Goal: Check status: Check status

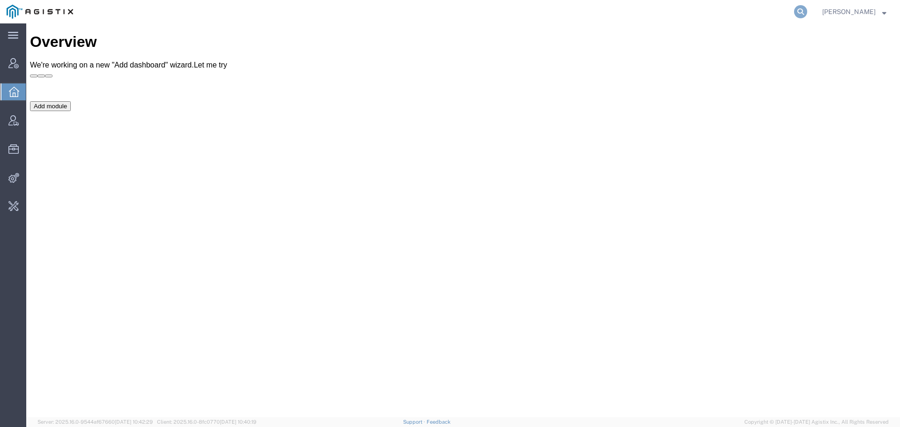
click at [797, 11] on icon at bounding box center [800, 11] width 13 height 13
paste input "S02124592"
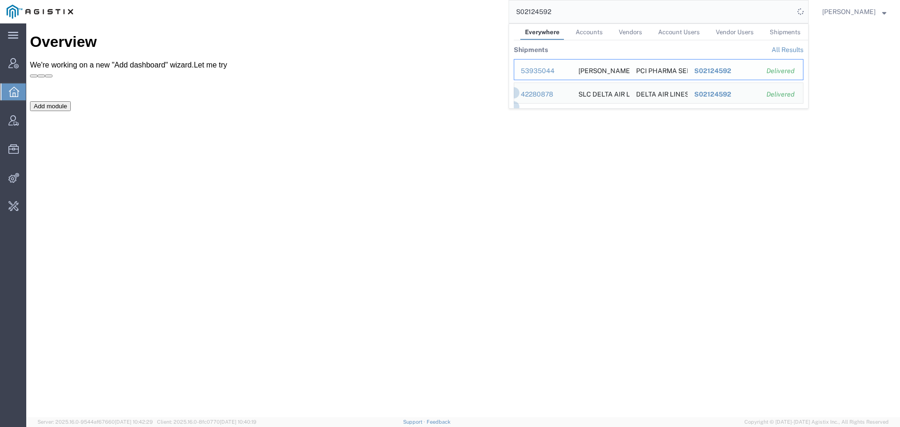
click at [531, 67] on div "53935044" at bounding box center [543, 71] width 45 height 10
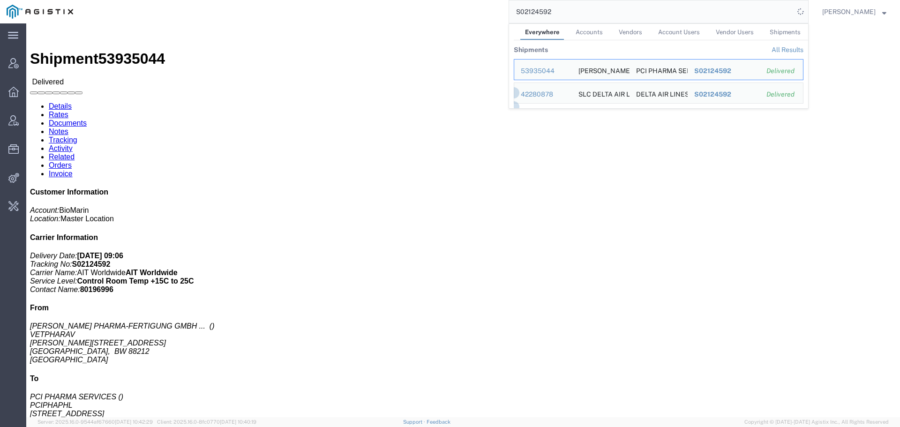
click link "Tracking"
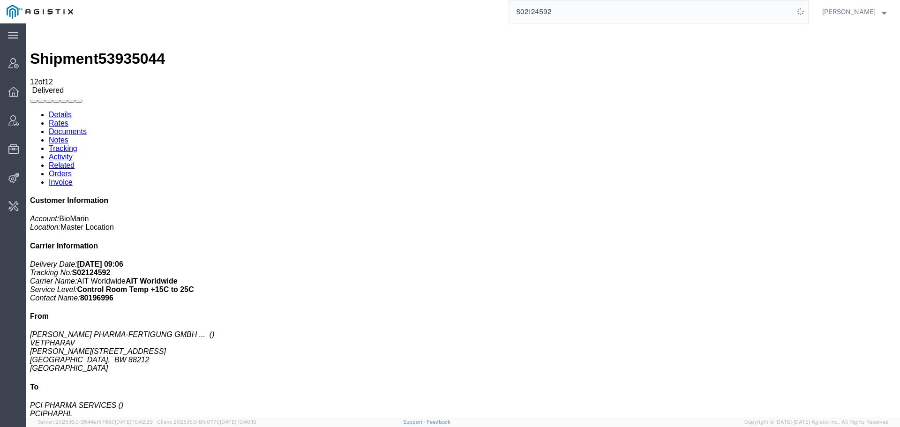
click at [30, 111] on icon at bounding box center [30, 111] width 0 height 0
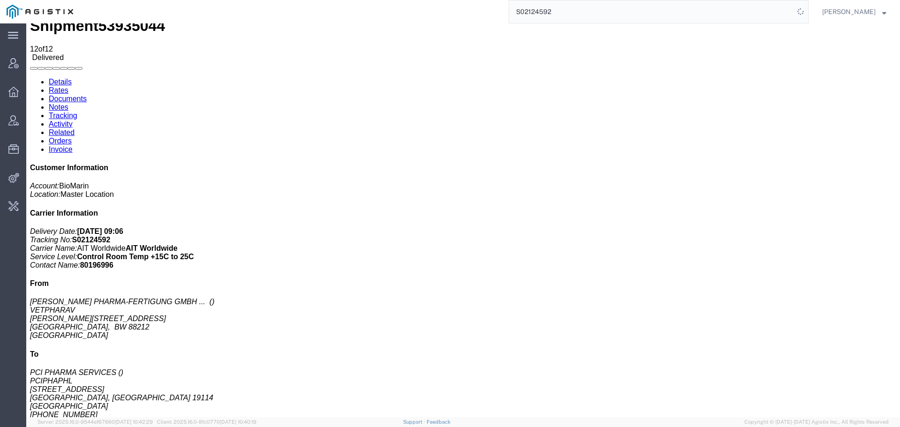
scroll to position [40, 0]
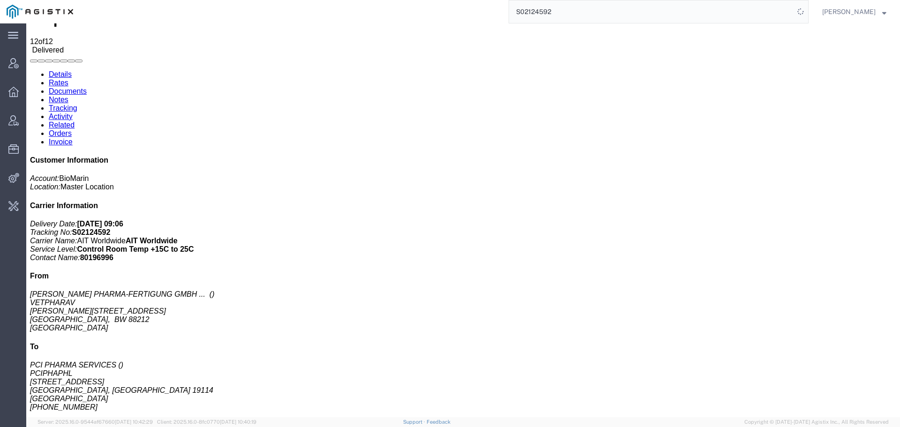
click at [529, 13] on input "S02124592" at bounding box center [651, 11] width 285 height 23
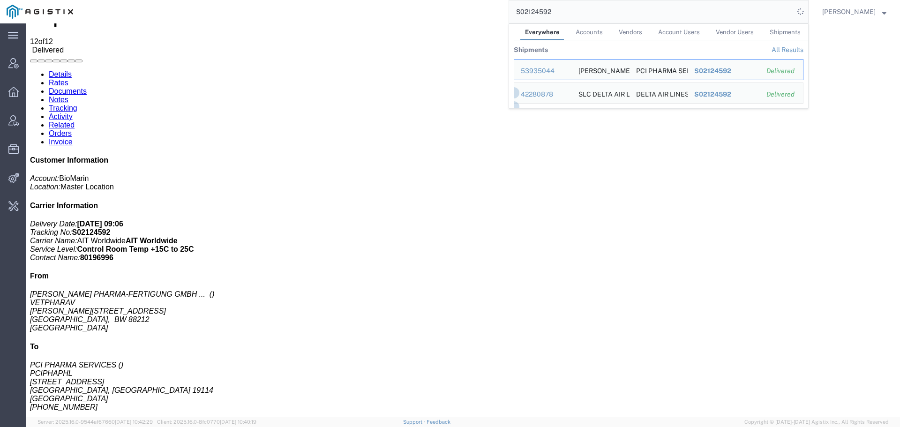
paste input "7878"
click at [533, 73] on div "54555861" at bounding box center [543, 71] width 45 height 10
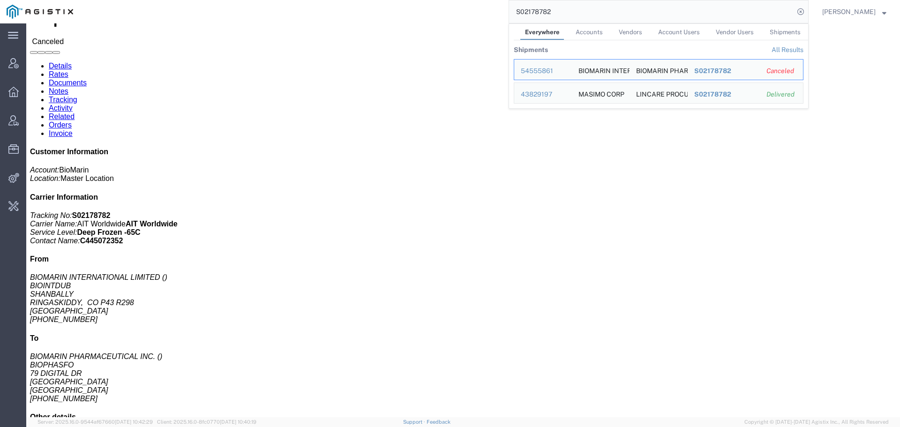
click at [536, 5] on input "S02178782" at bounding box center [651, 11] width 285 height 23
paste input "B00169324"
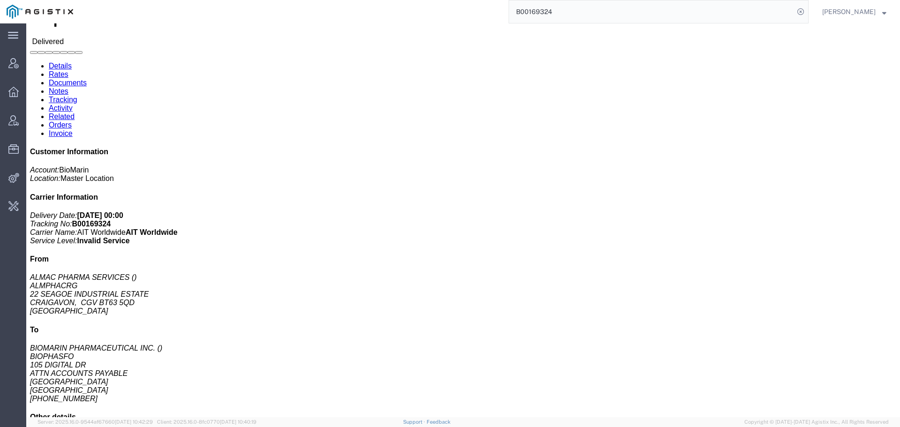
click link "Activity"
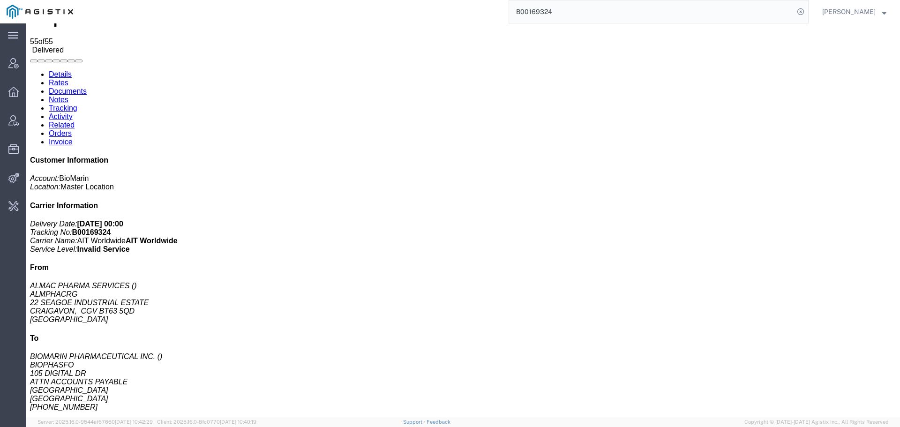
click at [77, 104] on link "Tracking" at bounding box center [63, 108] width 29 height 8
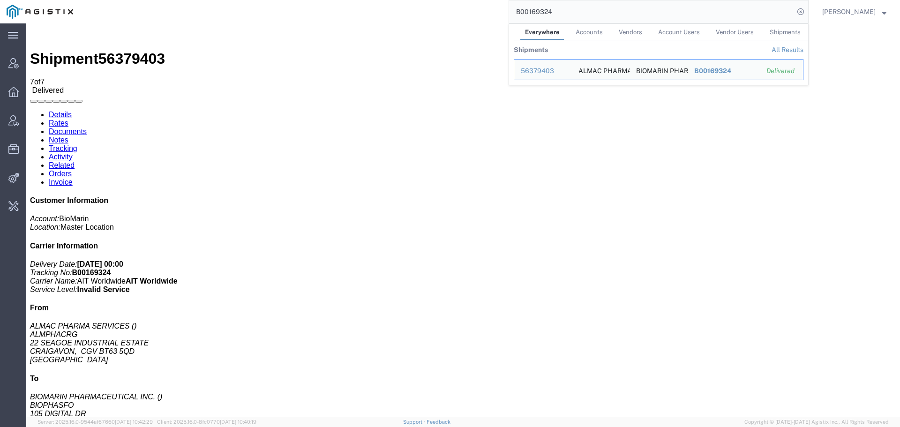
click at [530, 10] on input "B00169324" at bounding box center [651, 11] width 285 height 23
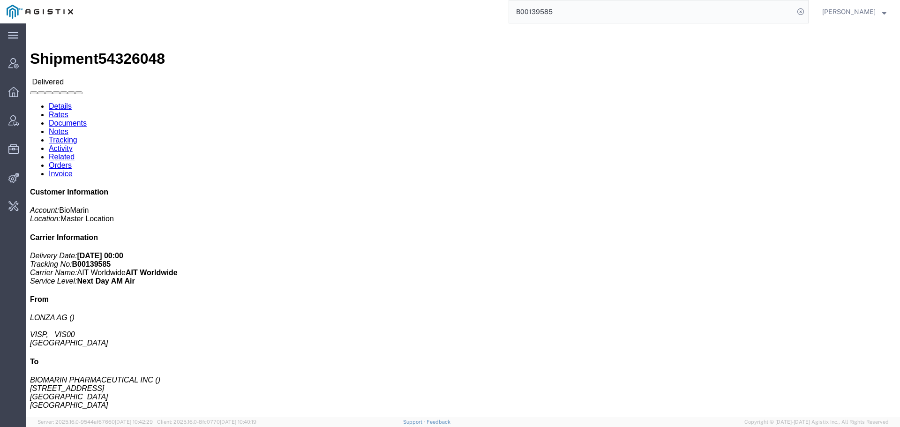
click link "Tracking"
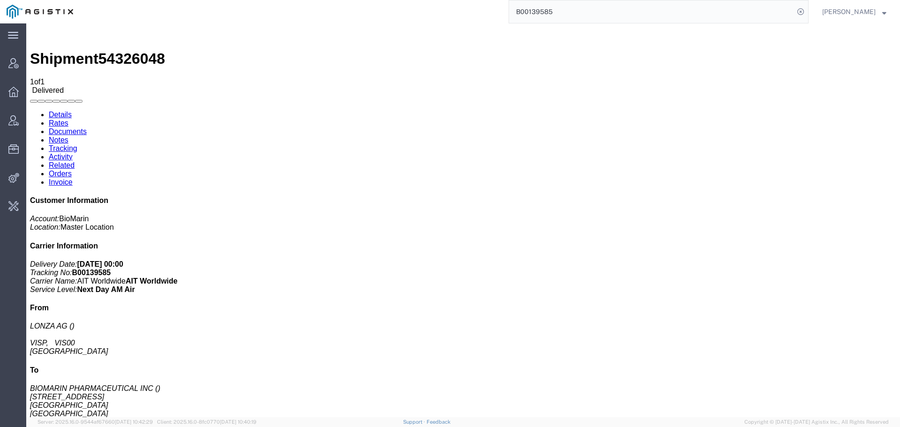
click at [530, 12] on input "B00139585" at bounding box center [651, 11] width 285 height 23
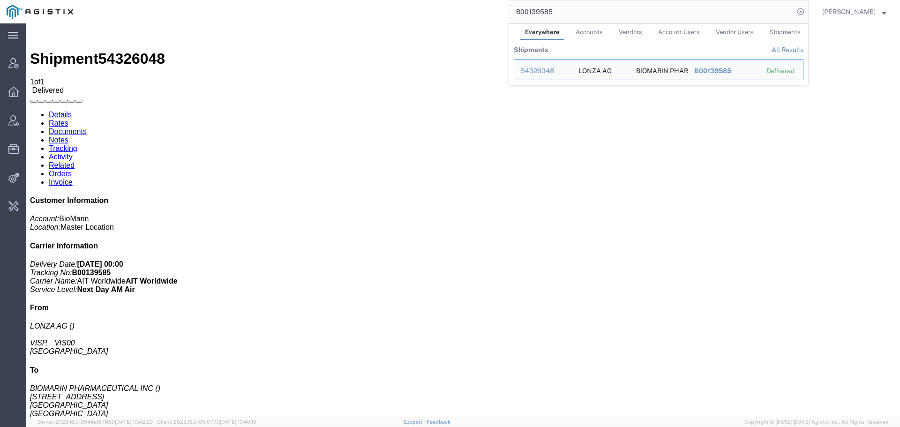
click at [530, 12] on input "B00139585" at bounding box center [651, 11] width 285 height 23
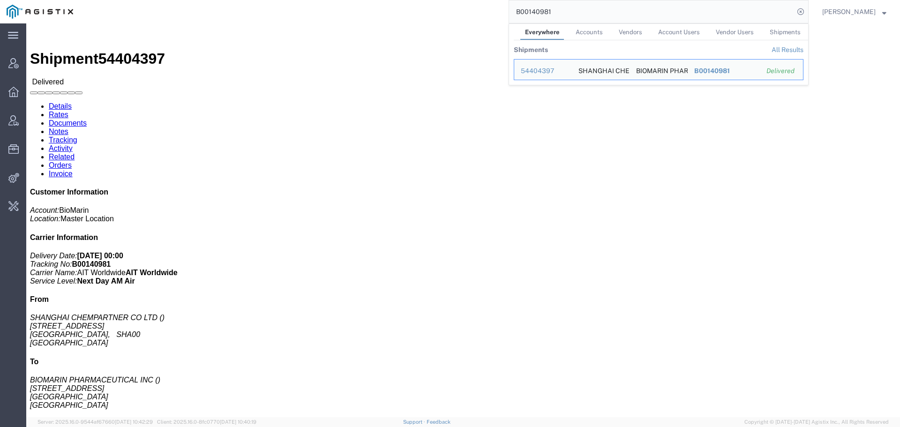
click link "Tracking"
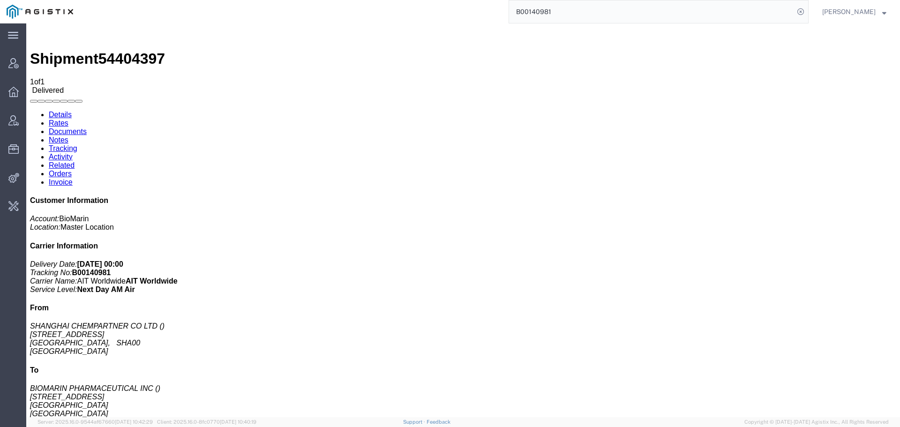
click at [529, 11] on input "B00140981" at bounding box center [651, 11] width 285 height 23
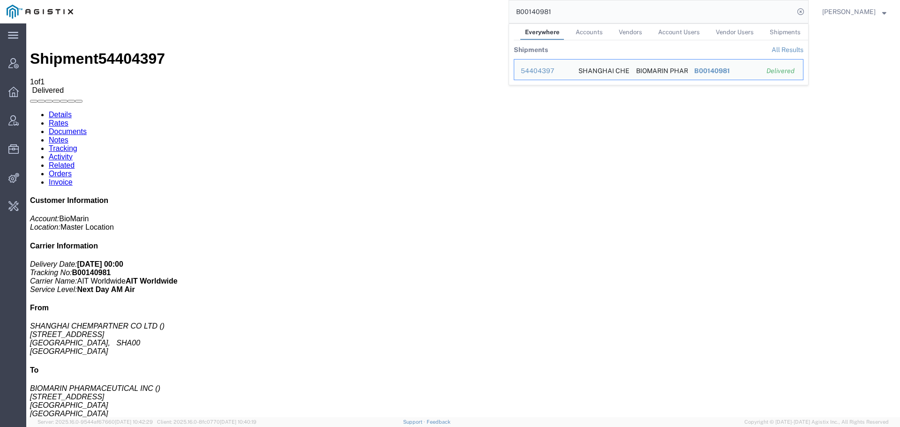
paste input "1638"
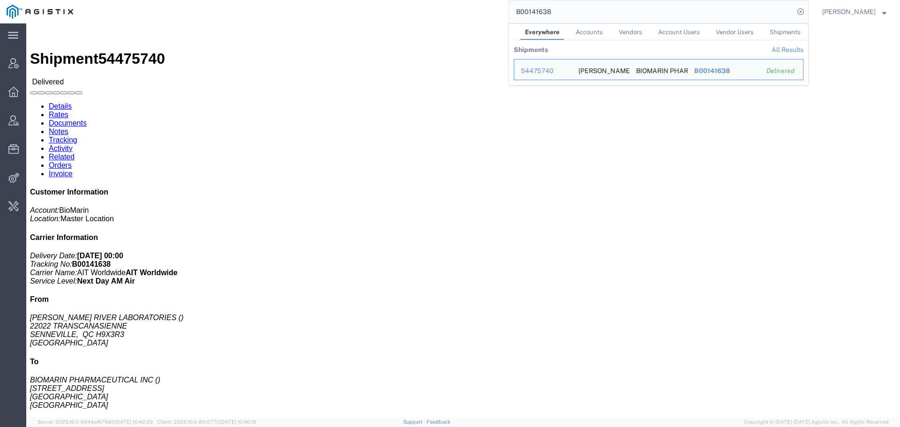
click link "Tracking"
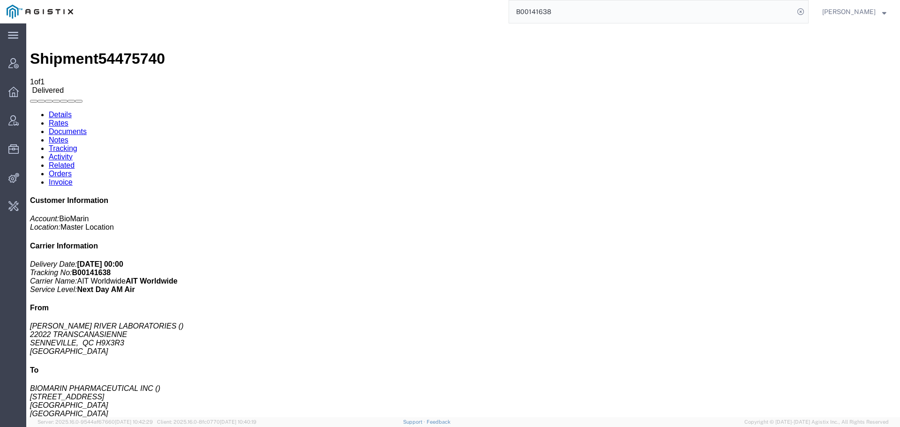
click at [530, 13] on input "B00141638" at bounding box center [651, 11] width 285 height 23
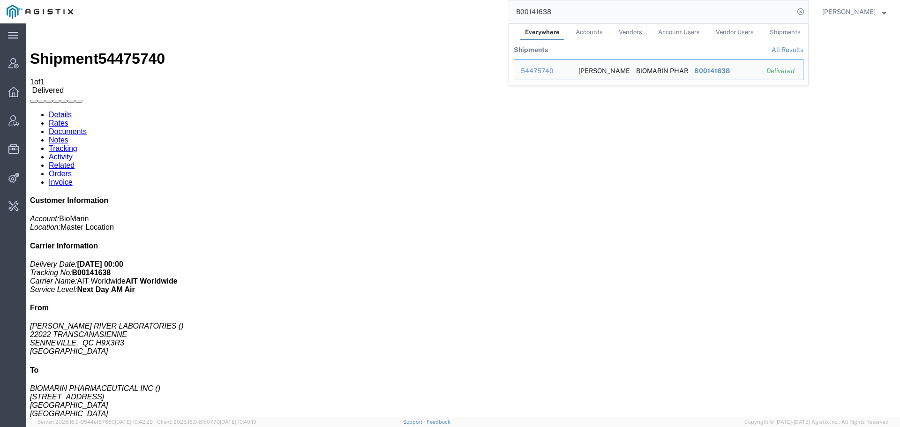
click at [530, 13] on input "B00141638" at bounding box center [651, 11] width 285 height 23
paste input "494"
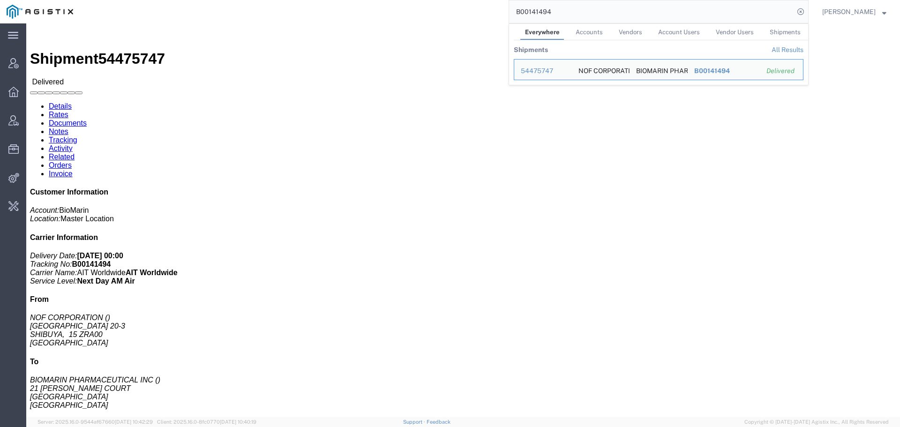
click link "Tracking"
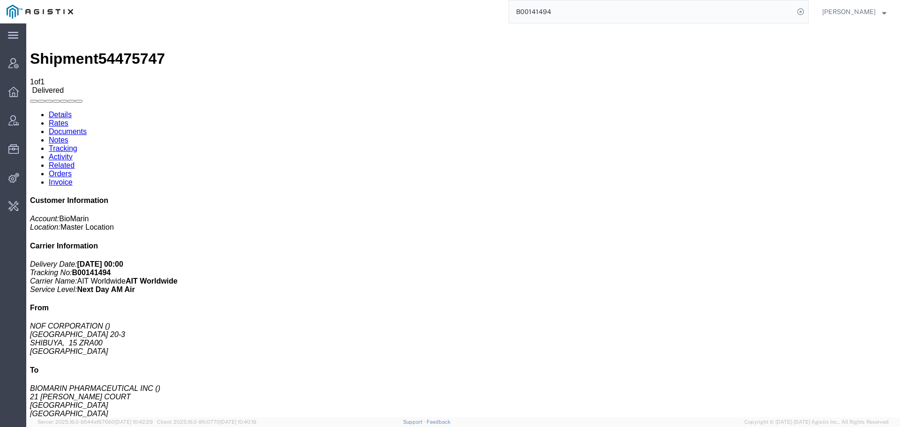
click at [528, 12] on input "B00141494" at bounding box center [651, 11] width 285 height 23
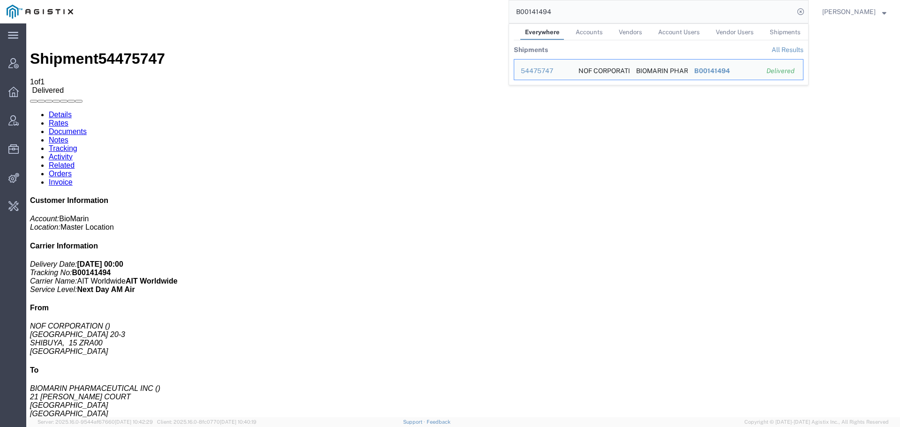
paste input "2657"
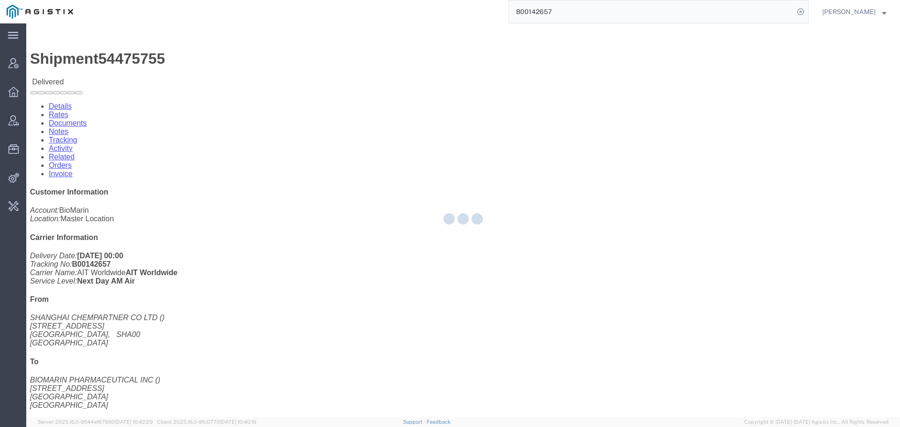
click at [206, 61] on div at bounding box center [463, 220] width 874 height 394
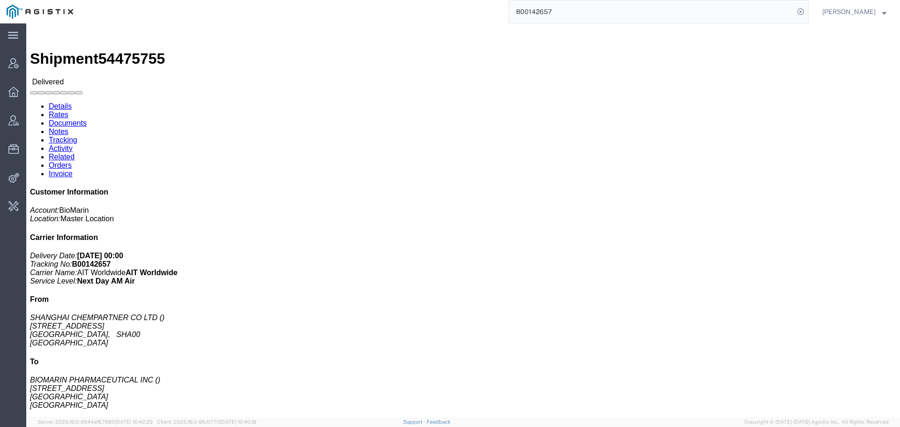
click link "Tracking"
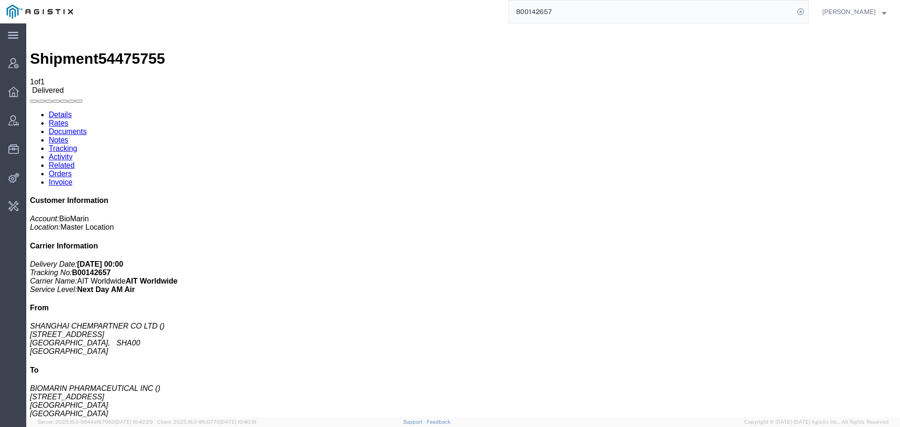
click at [521, 14] on input "B00142657" at bounding box center [651, 11] width 285 height 23
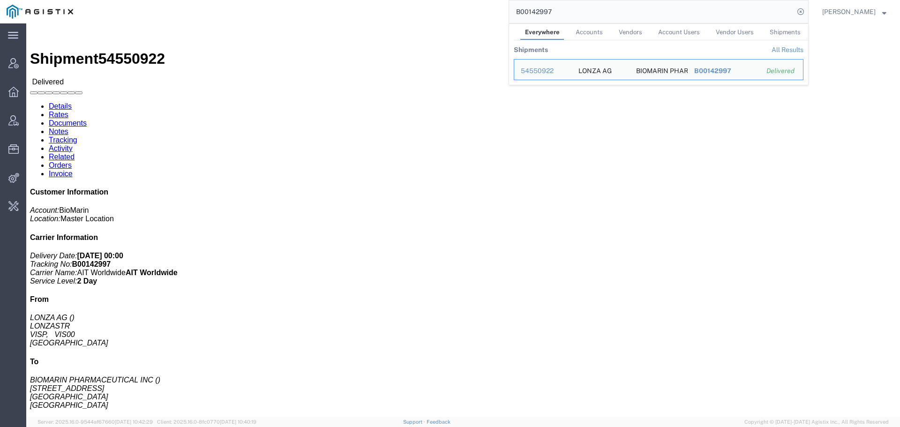
click at [534, 10] on input "B00142997" at bounding box center [651, 11] width 285 height 23
click link "Tracking"
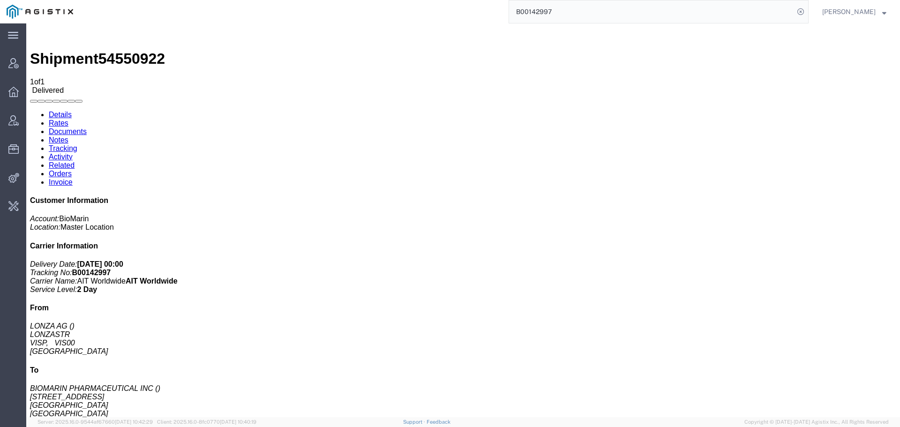
click at [528, 15] on input "B00142997" at bounding box center [651, 11] width 285 height 23
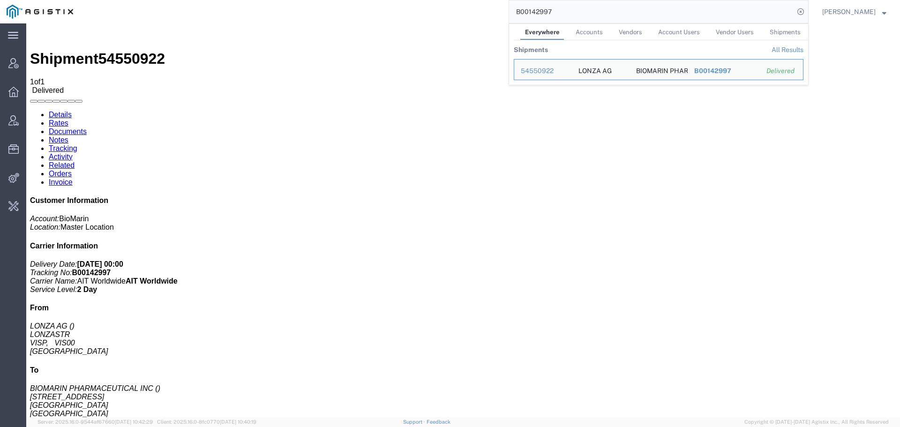
paste input "1106"
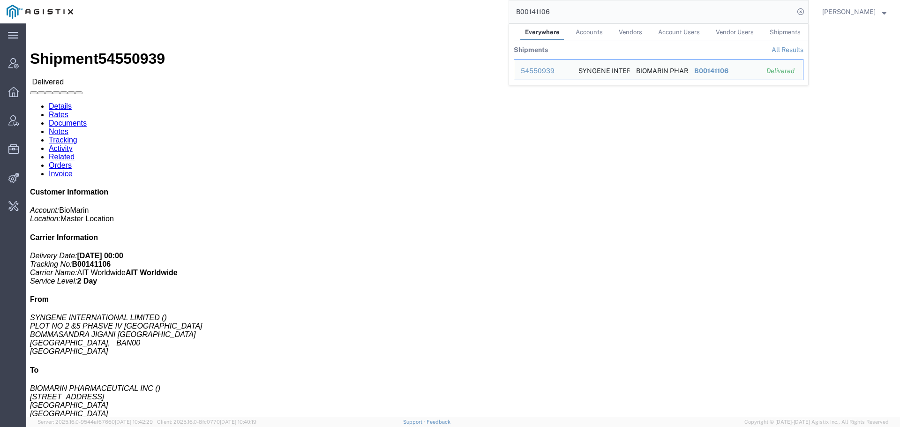
click link "Tracking"
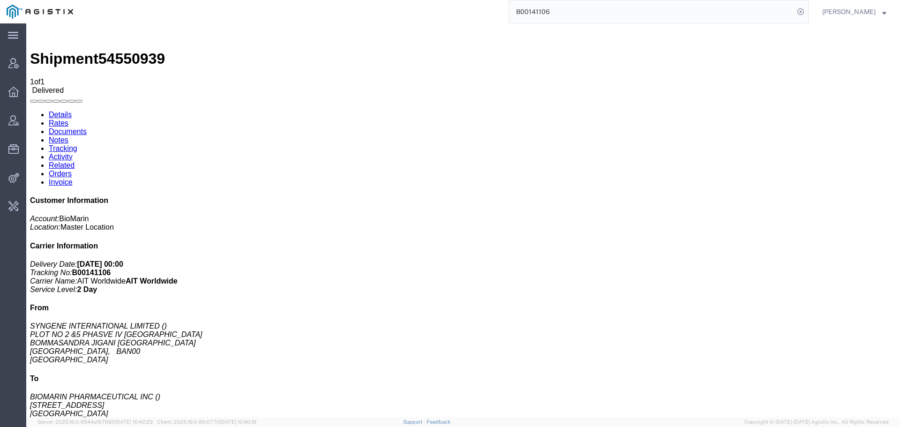
click at [529, 16] on input "B00141106" at bounding box center [651, 11] width 285 height 23
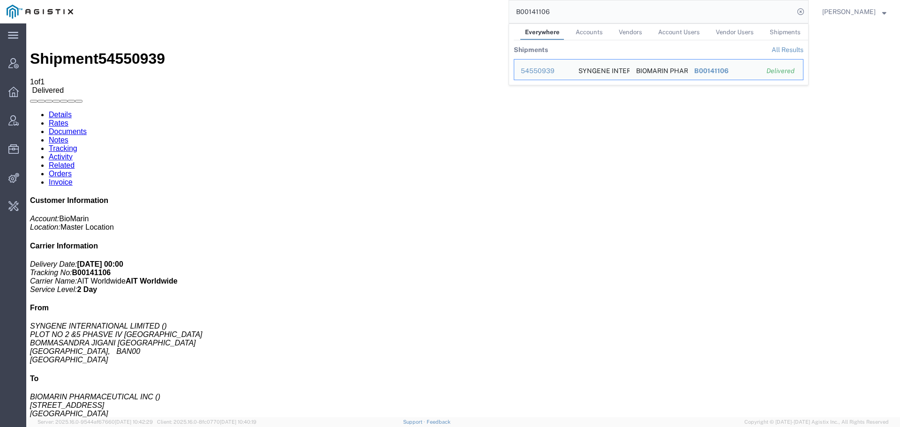
click at [529, 16] on input "B00141106" at bounding box center [651, 11] width 285 height 23
paste input "3571"
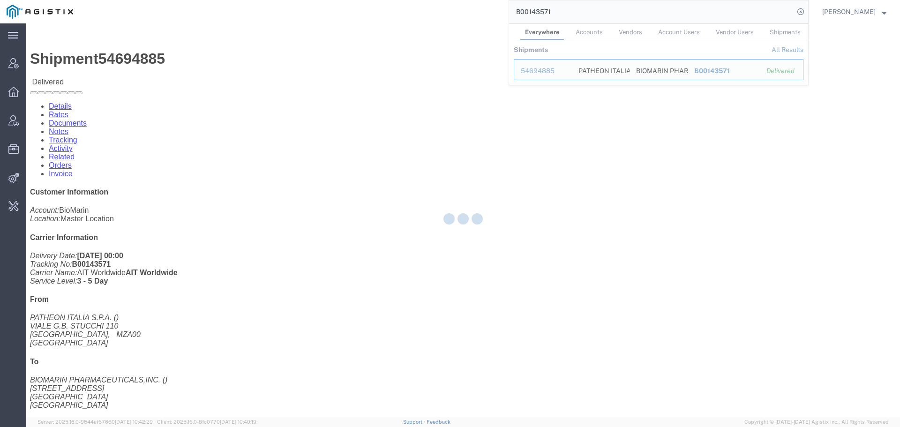
click link "Tracking"
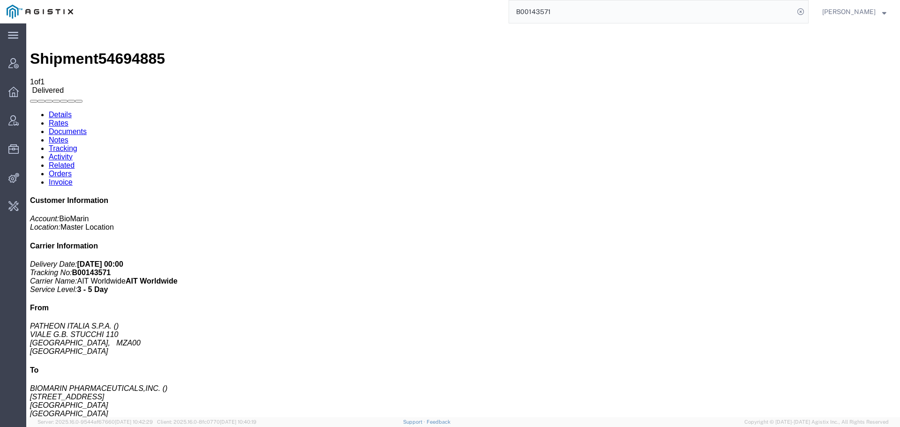
click at [532, 9] on input "B00143571" at bounding box center [651, 11] width 285 height 23
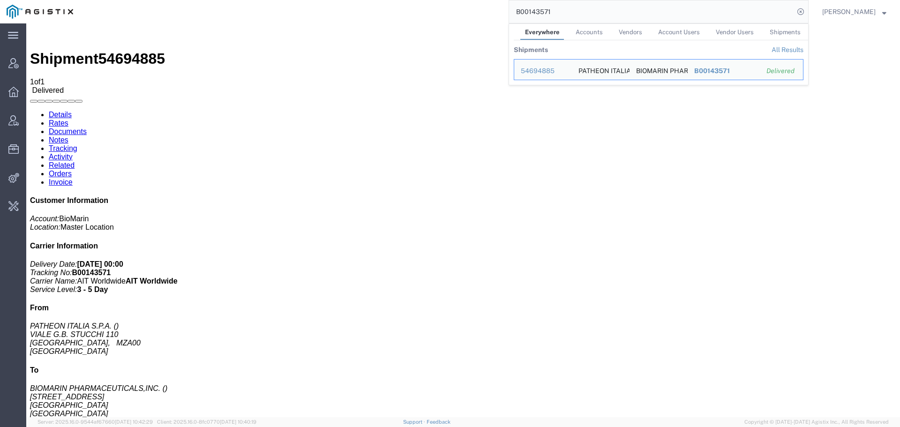
paste input "4500"
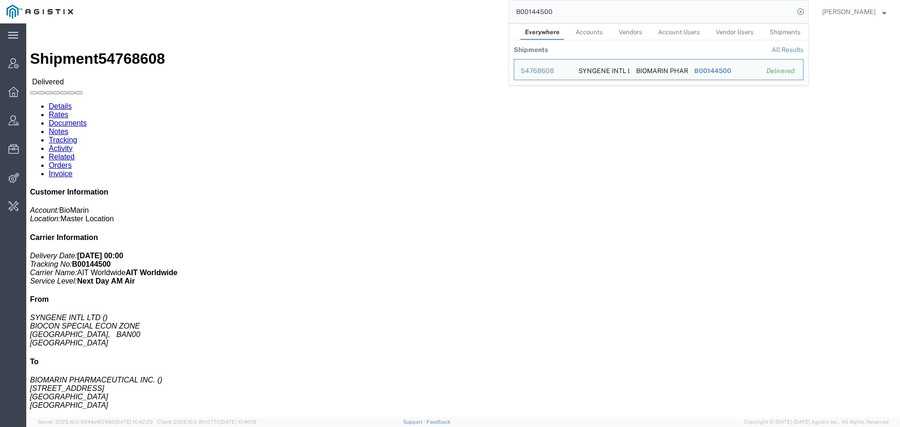
click link "Tracking"
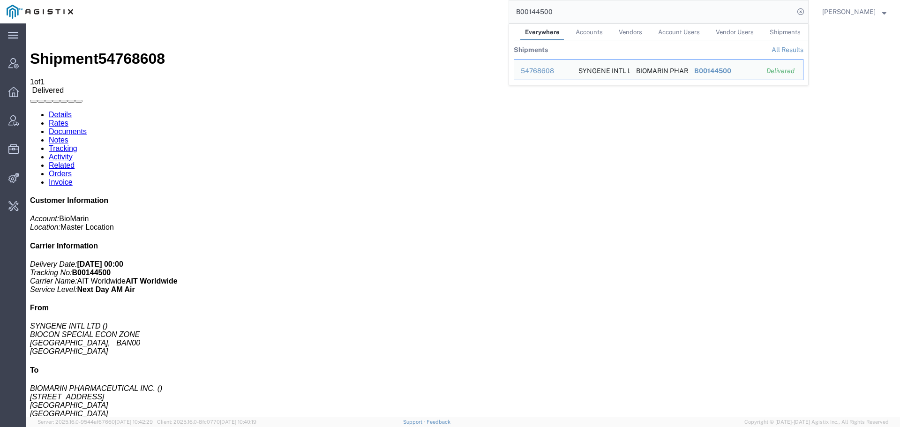
click at [529, 14] on input "B00144500" at bounding box center [651, 11] width 285 height 23
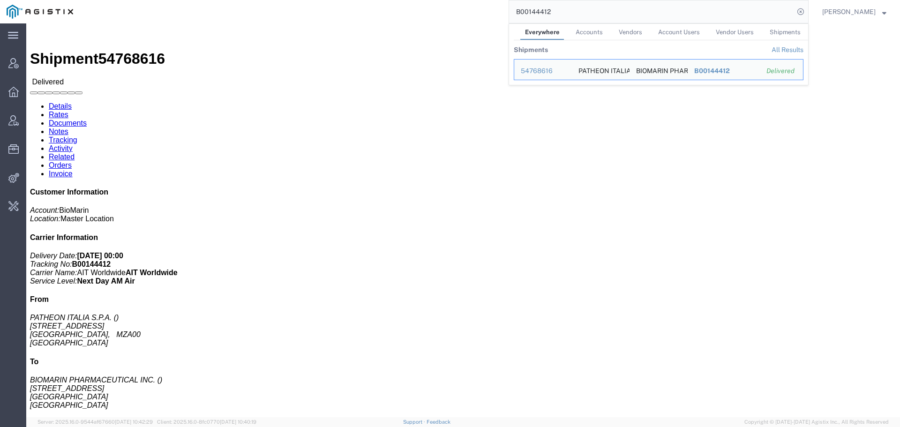
click link "Tracking"
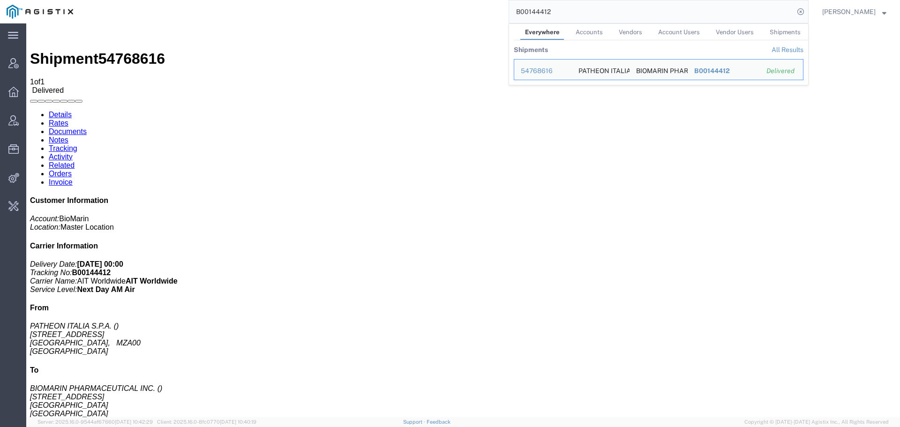
click at [528, 9] on input "B00144412" at bounding box center [651, 11] width 285 height 23
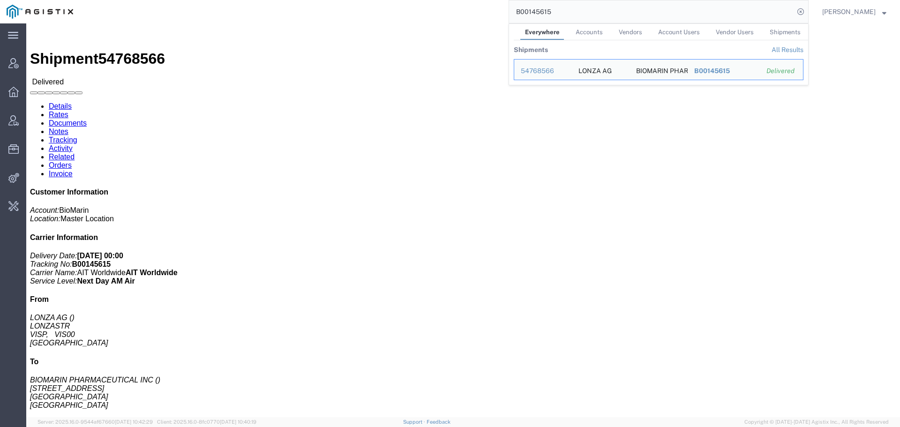
click link "Tracking"
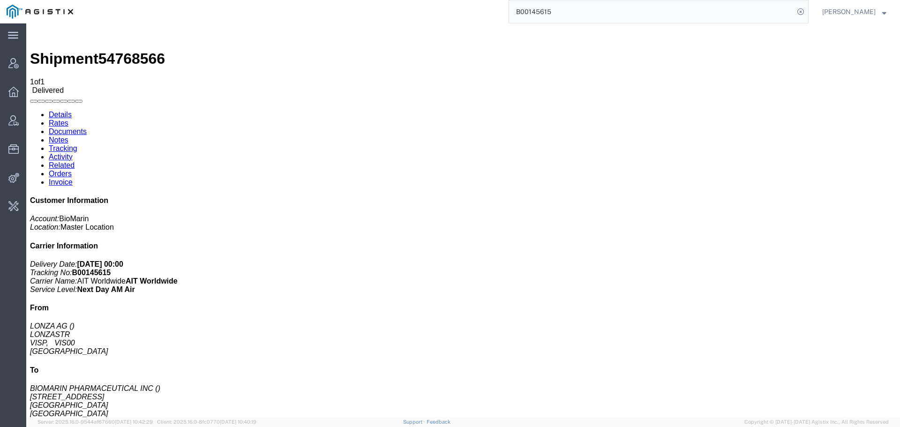
click at [535, 11] on input "B00145615" at bounding box center [651, 11] width 285 height 23
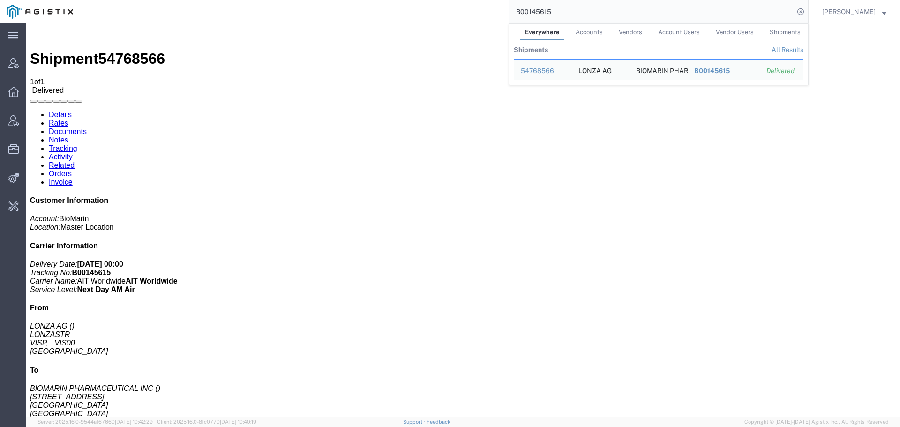
click at [535, 11] on input "B00145615" at bounding box center [651, 11] width 285 height 23
paste input "286"
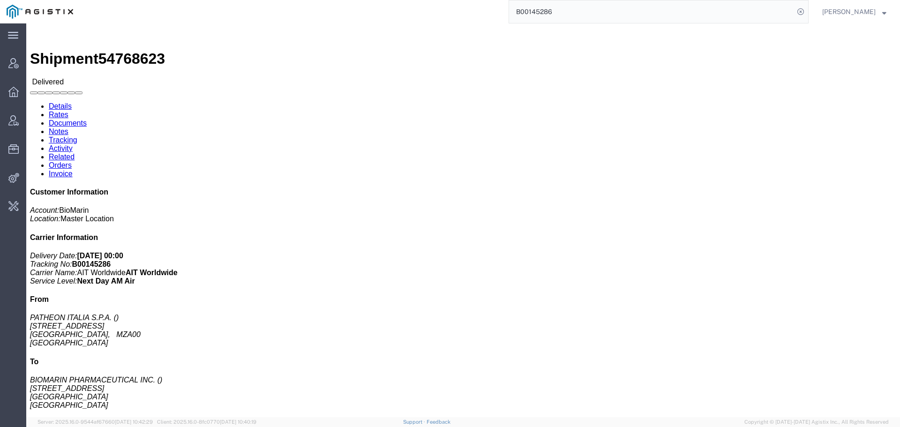
click link "Tracking"
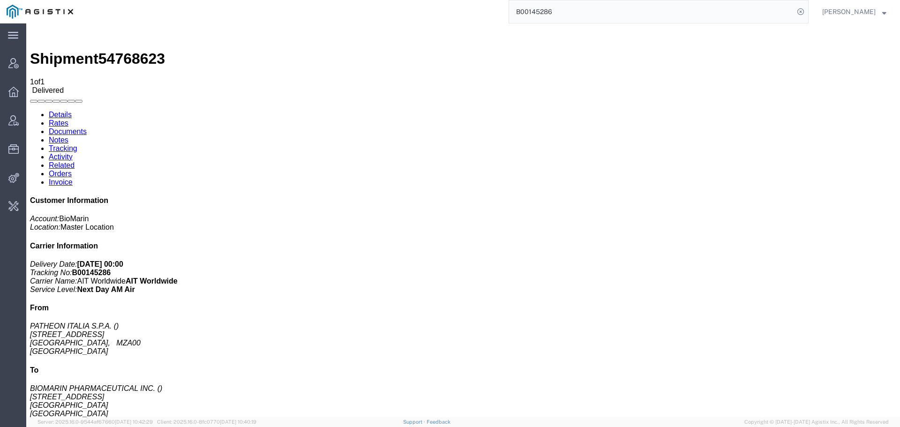
click at [530, 8] on input "B00145286" at bounding box center [651, 11] width 285 height 23
type input "S02124592"
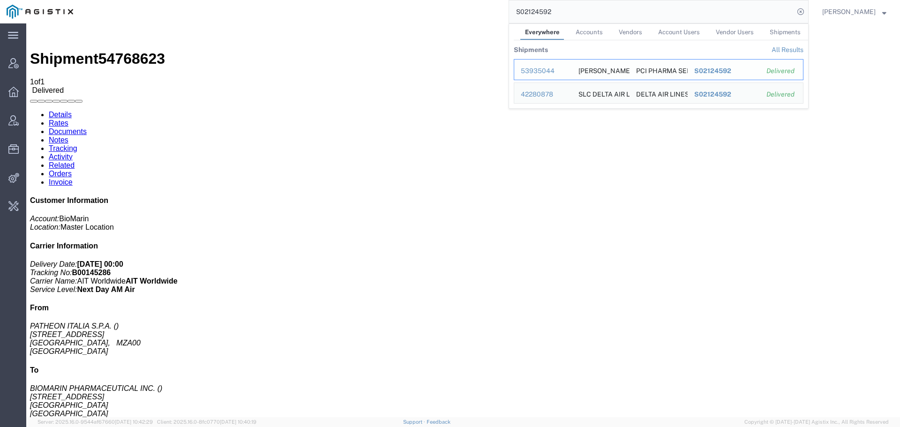
click at [539, 72] on div "53935044" at bounding box center [543, 71] width 45 height 10
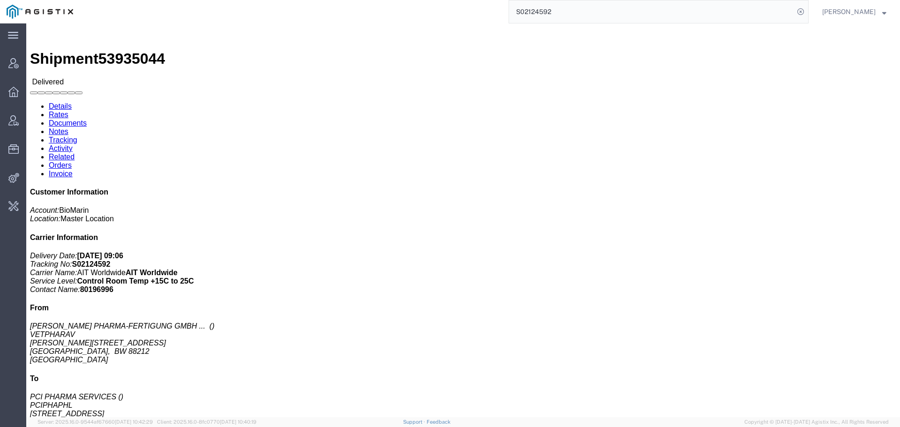
click at [534, 8] on input "S02124592" at bounding box center [651, 11] width 285 height 23
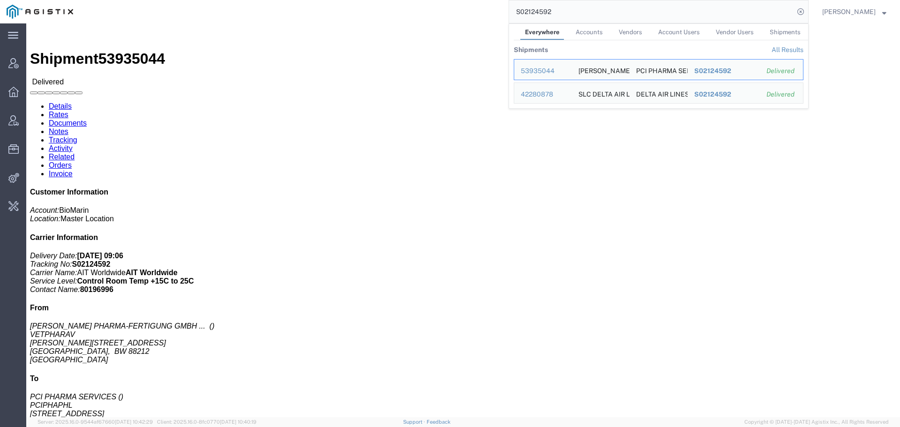
click link "Tracking"
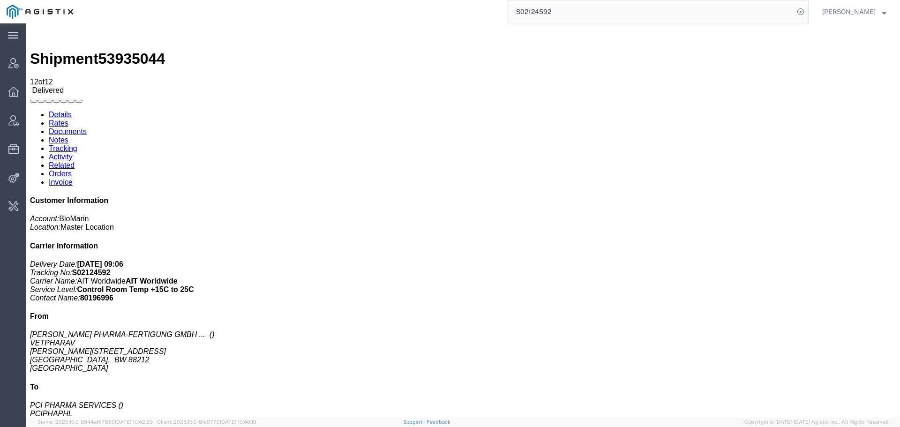
click at [68, 136] on link "Notes" at bounding box center [59, 140] width 20 height 8
click at [77, 144] on link "Tracking" at bounding box center [63, 148] width 29 height 8
drag, startPoint x: 87, startPoint y: 116, endPoint x: 113, endPoint y: 117, distance: 25.3
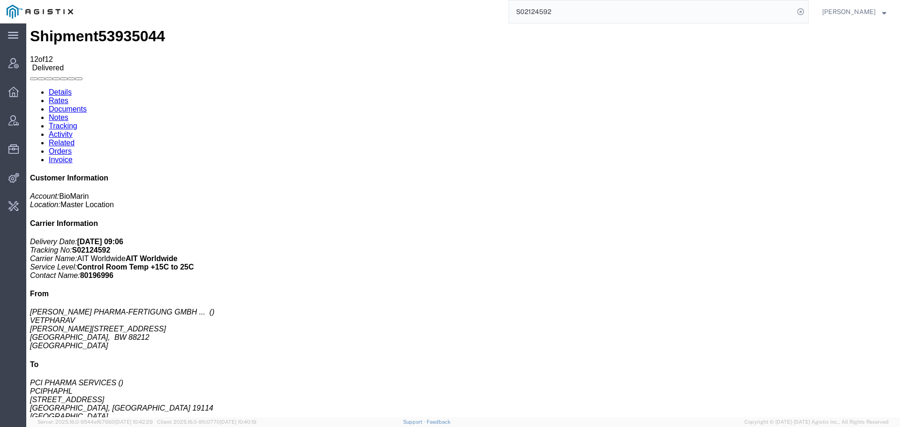
scroll to position [15, 0]
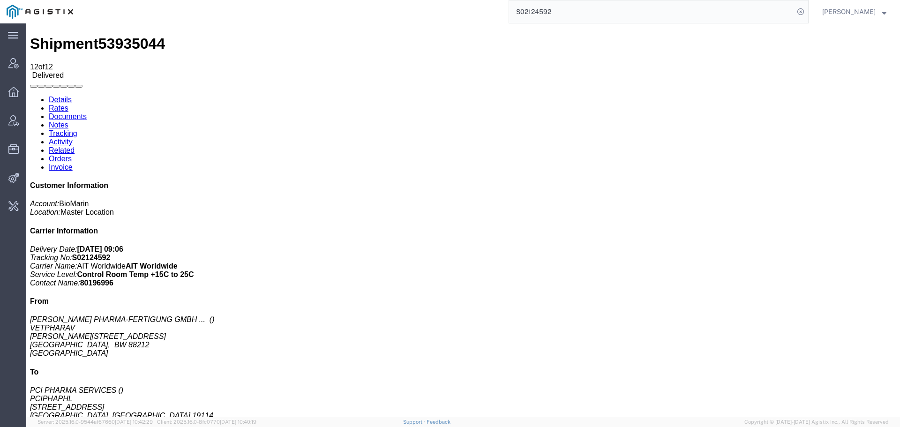
drag, startPoint x: 528, startPoint y: 128, endPoint x: 592, endPoint y: 131, distance: 63.8
click at [500, 96] on ul "Details Rates Documents Notes Tracking Activity Related Orders Invoice" at bounding box center [463, 134] width 866 height 76
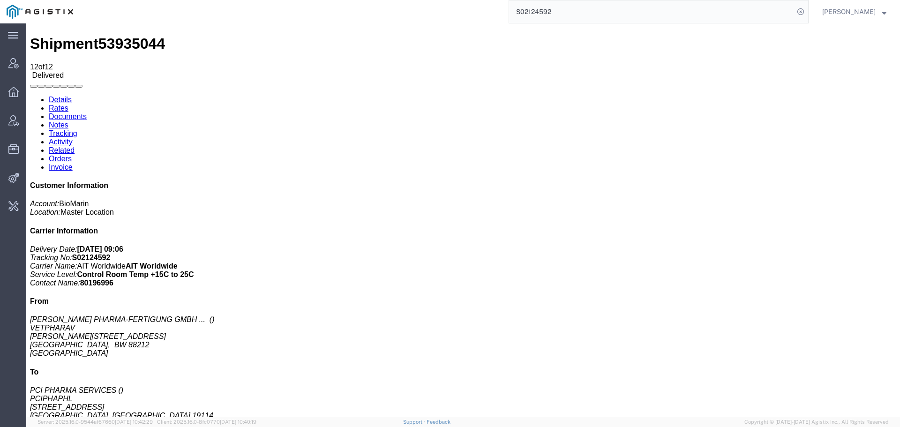
click at [132, 35] on span "53935044" at bounding box center [131, 43] width 67 height 17
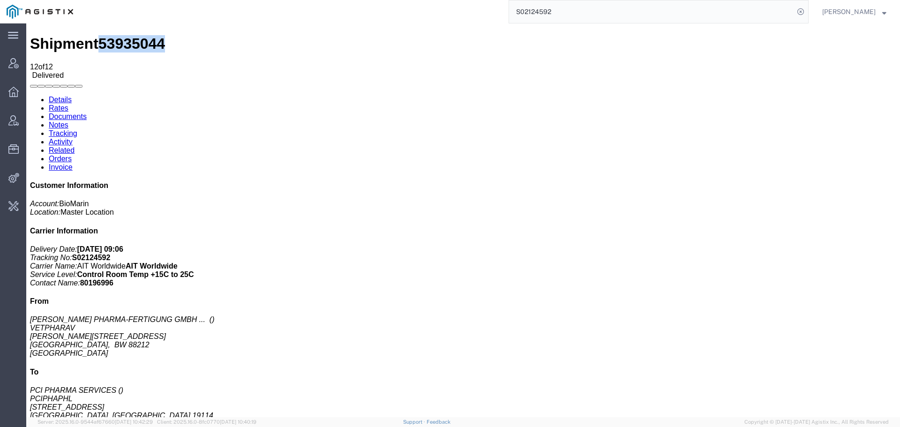
click at [132, 35] on span "53935044" at bounding box center [131, 43] width 67 height 17
copy span "53935044"
click at [874, 8] on span "[PERSON_NAME]" at bounding box center [848, 12] width 53 height 10
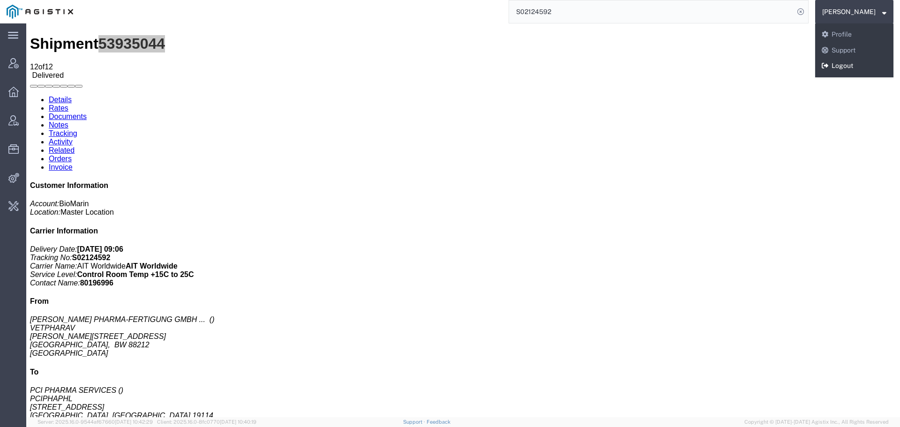
click at [835, 67] on link "Logout" at bounding box center [854, 66] width 78 height 16
